Goal: Check status: Check status

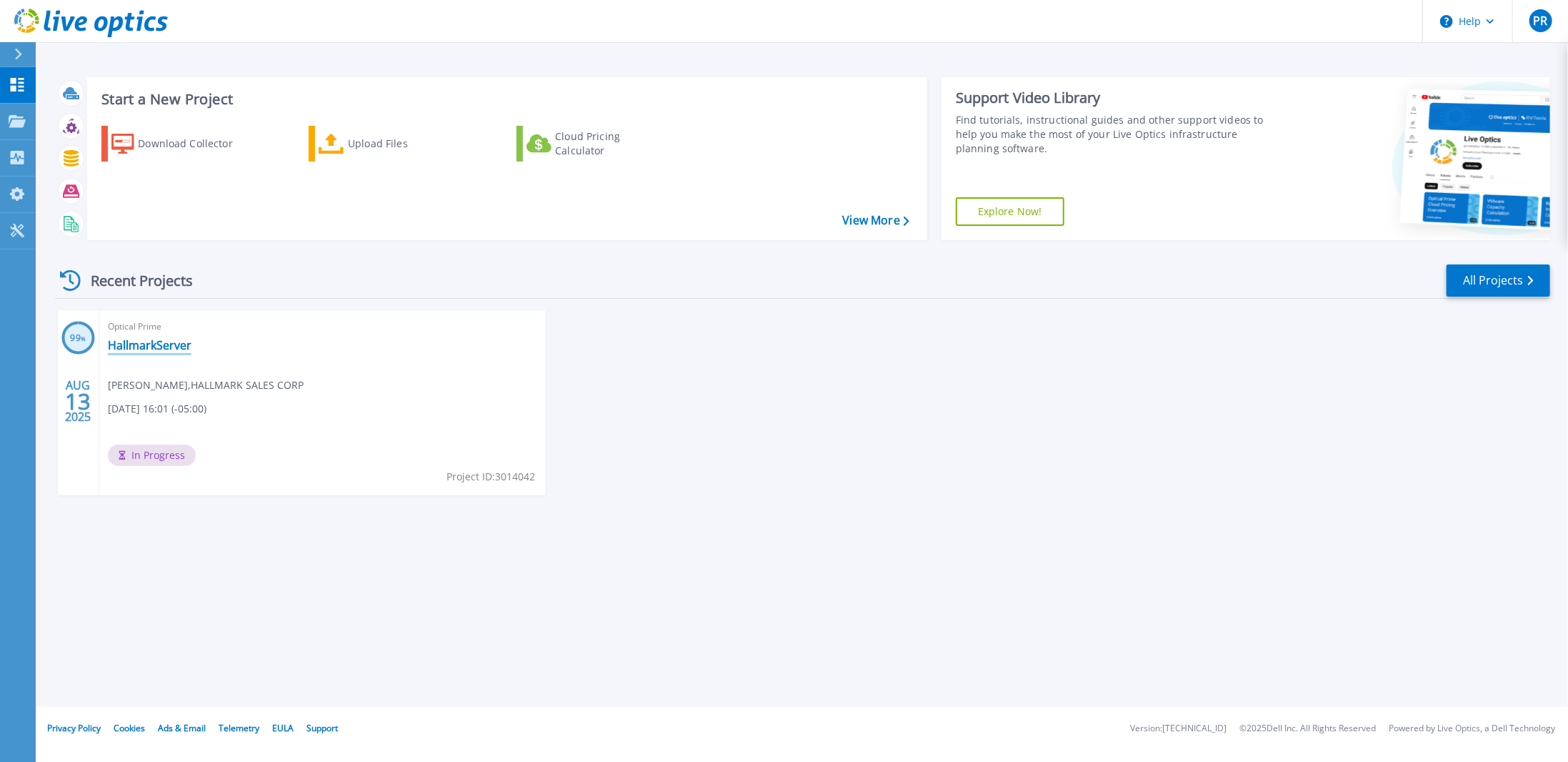
click at [130, 345] on link "HallmarkServer" at bounding box center [150, 345] width 84 height 14
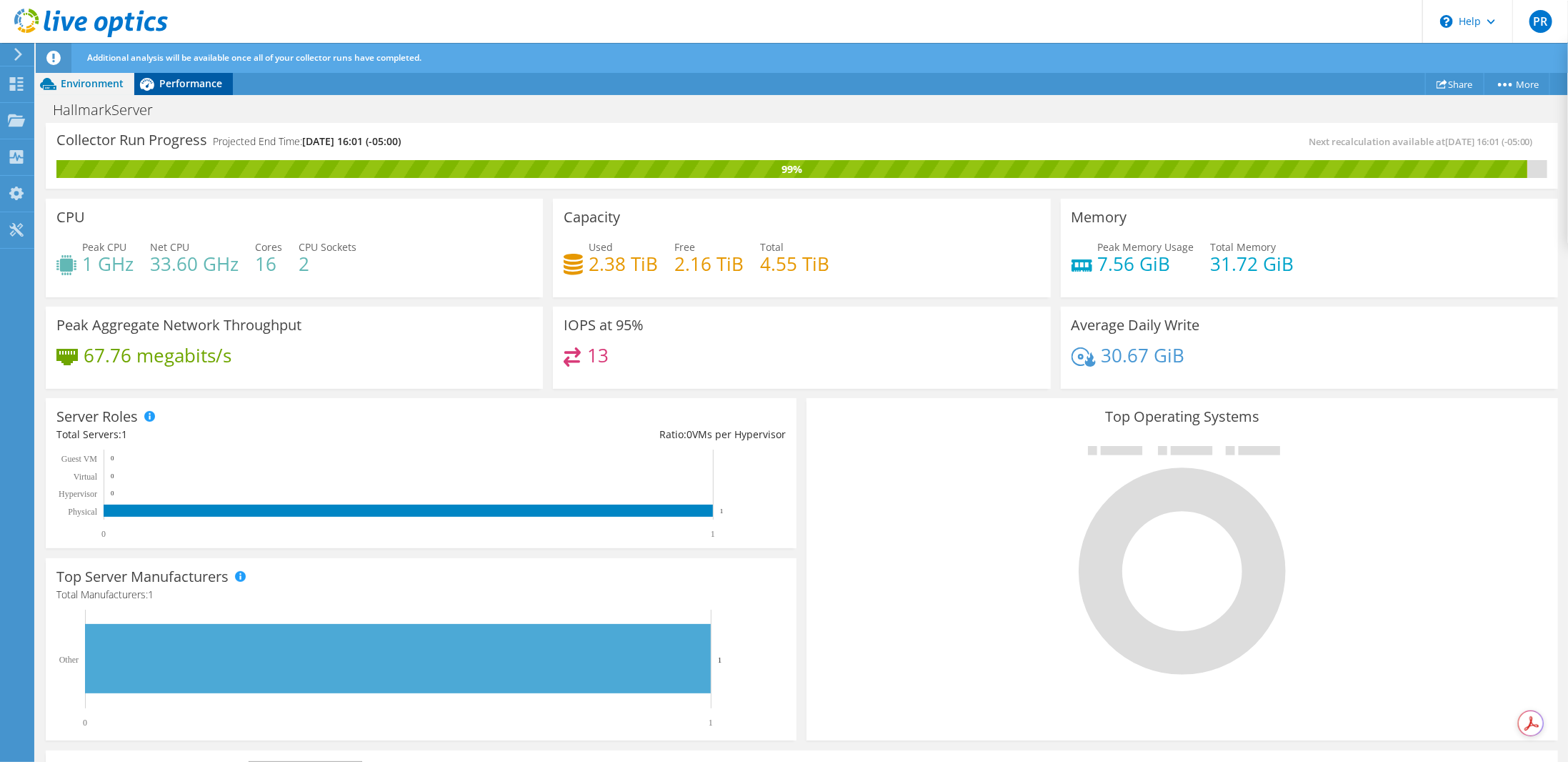
click at [190, 78] on span "Performance" at bounding box center [191, 82] width 63 height 13
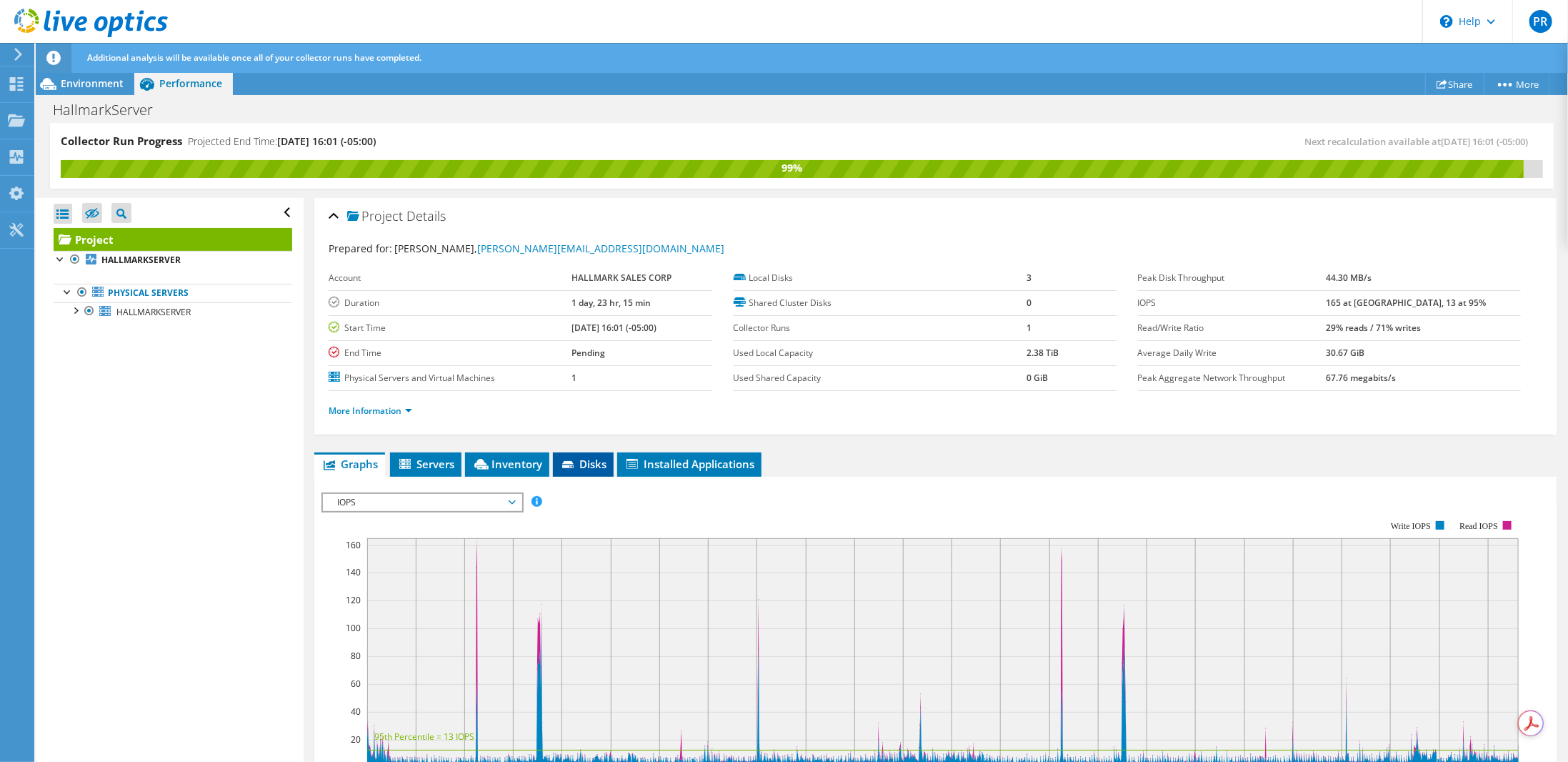
click at [603, 463] on span "Disks" at bounding box center [583, 464] width 46 height 14
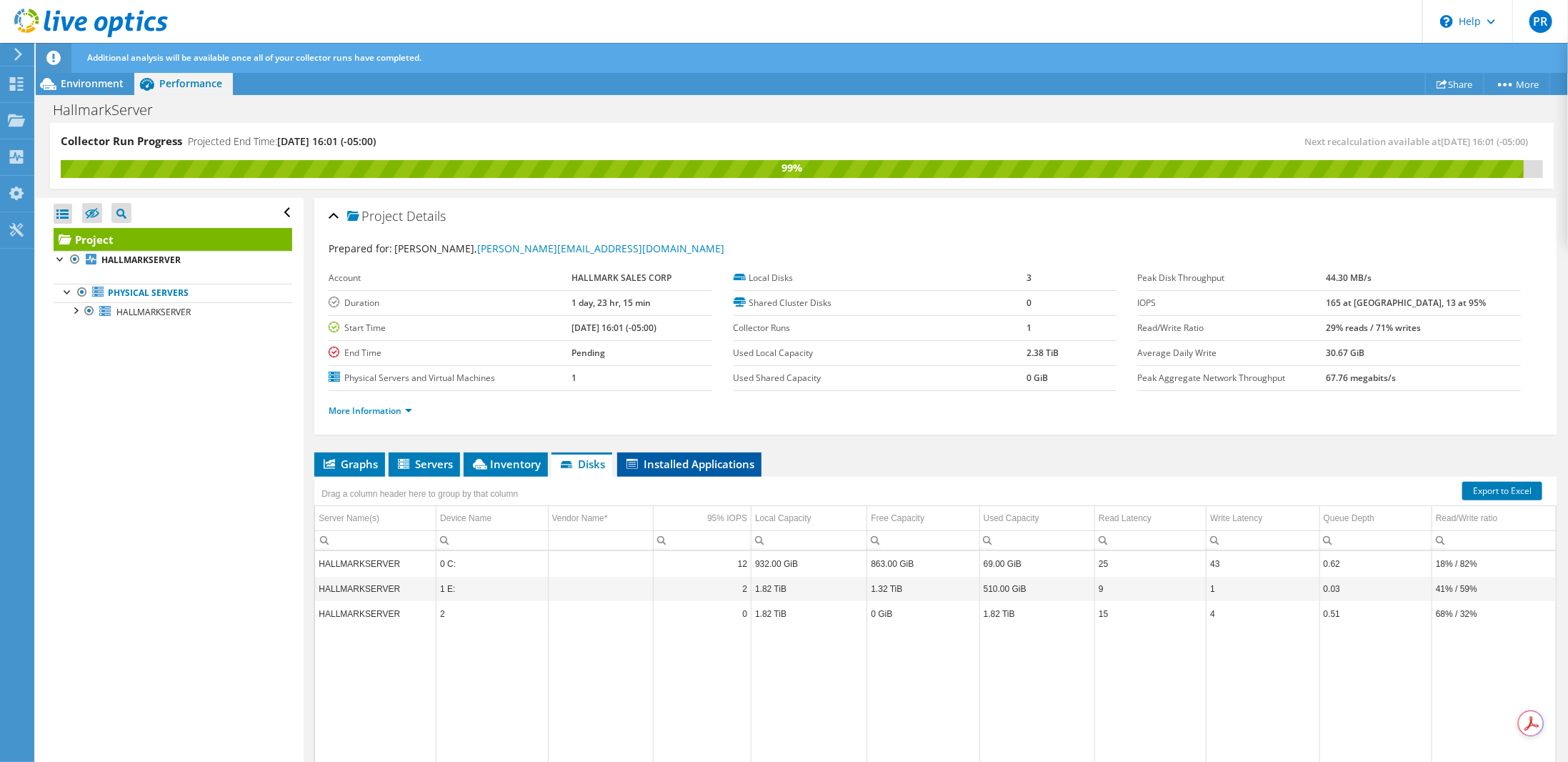
click at [647, 461] on span "Installed Applications" at bounding box center [689, 464] width 130 height 14
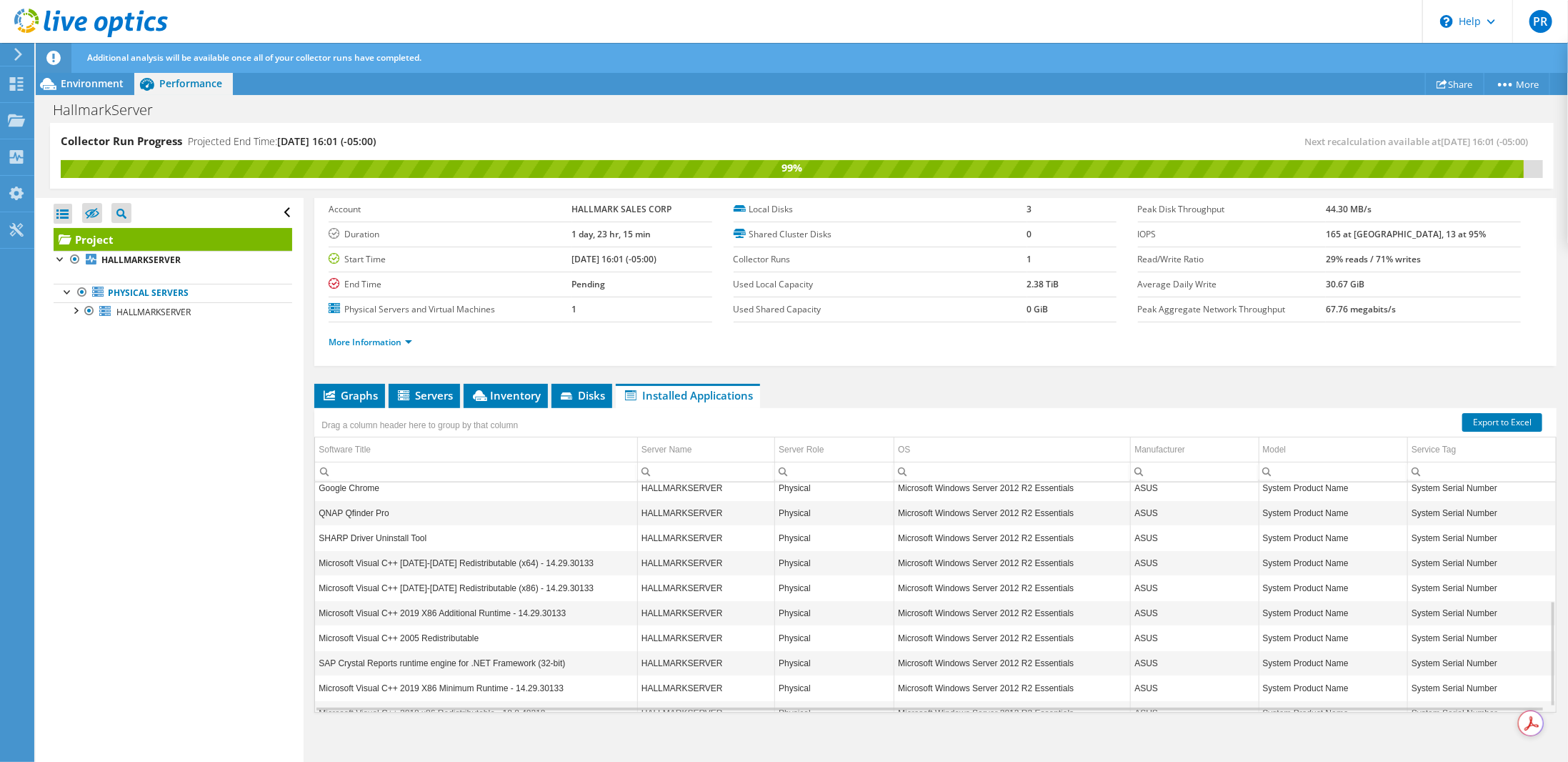
scroll to position [270, 0]
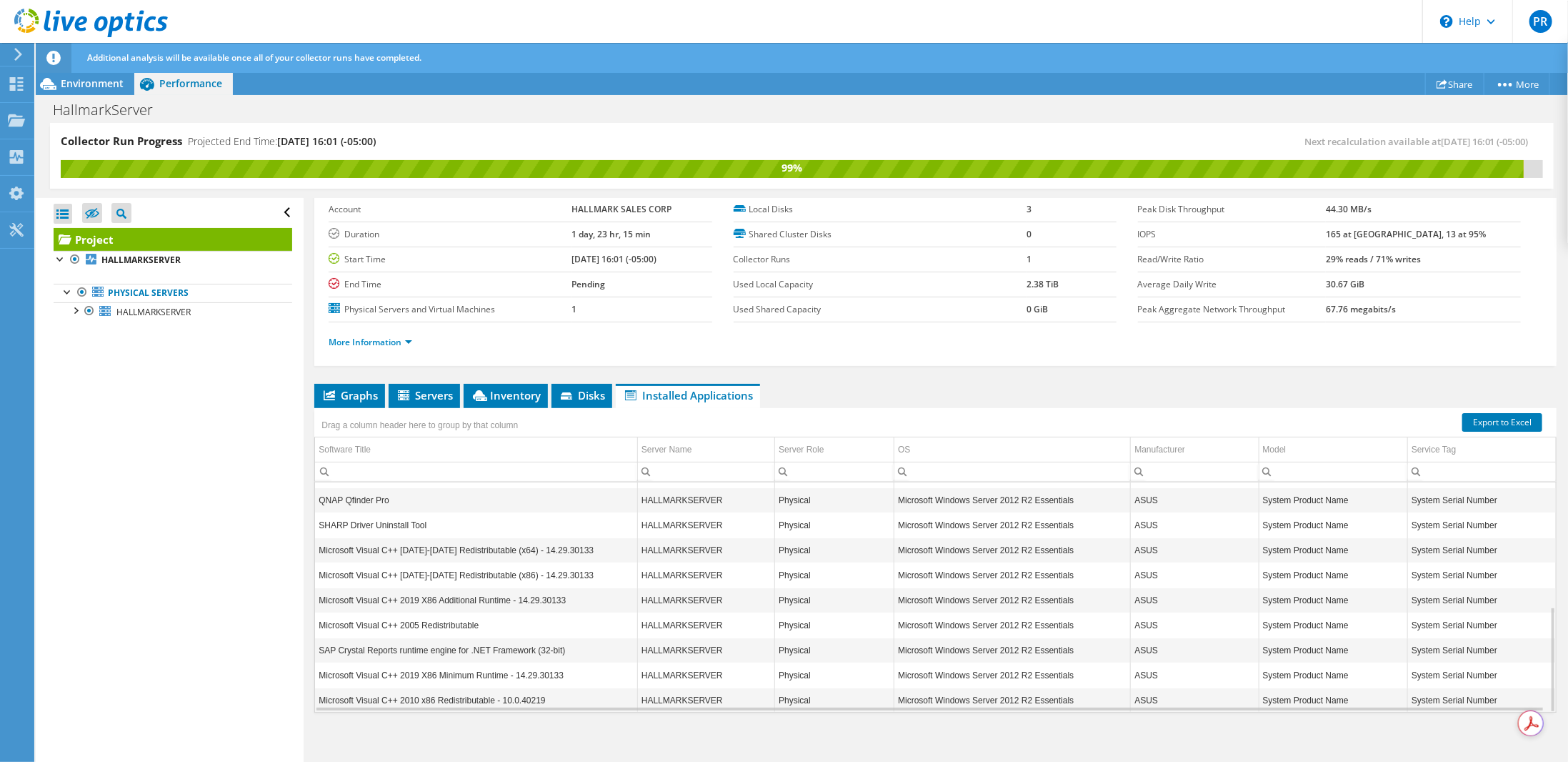
click at [864, 385] on ul "Graphs Servers Inventory Hypervisor Disks Cluster Disks Installed Applications" at bounding box center [936, 396] width 1242 height 24
click at [356, 388] on span "Graphs" at bounding box center [350, 396] width 56 height 14
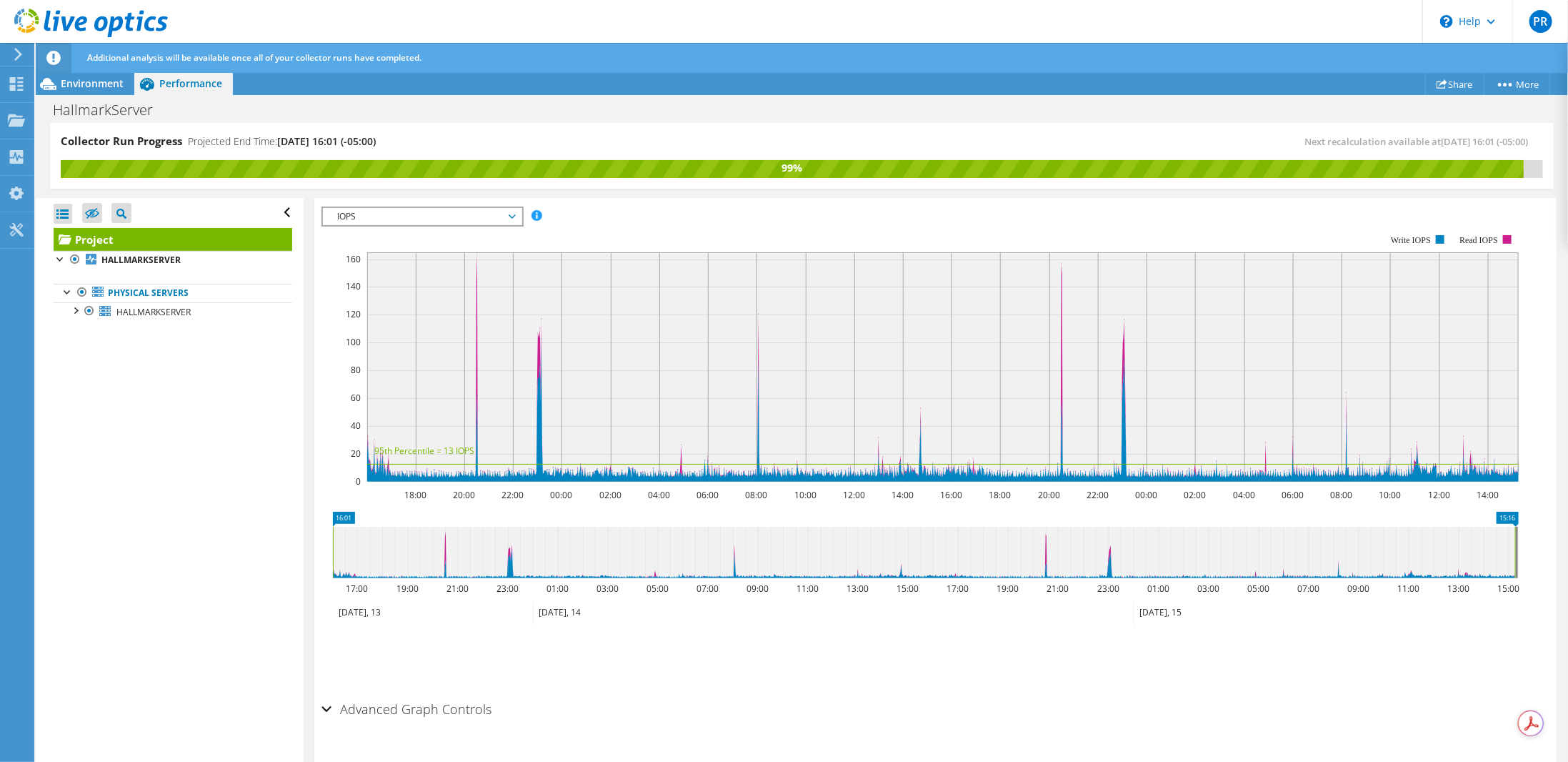
scroll to position [312, 0]
